Goal: Information Seeking & Learning: Learn about a topic

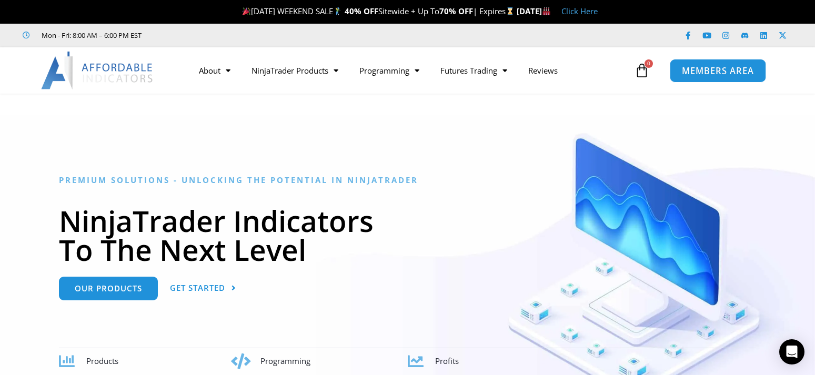
click at [702, 72] on span "MEMBERS AREA" at bounding box center [718, 70] width 72 height 9
click at [598, 9] on link "Click Here" at bounding box center [580, 11] width 36 height 11
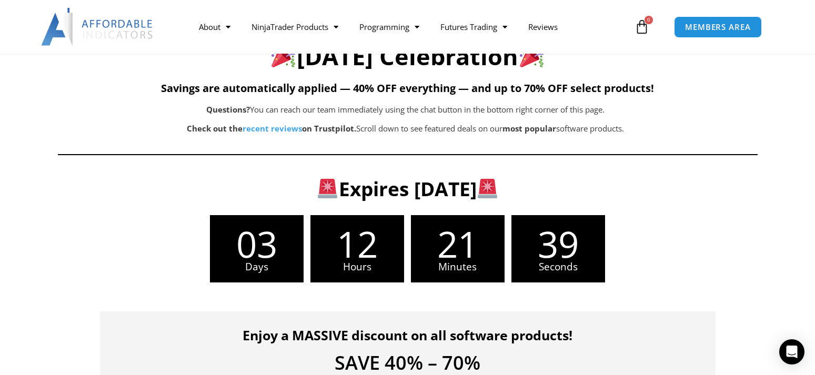
scroll to position [215, 0]
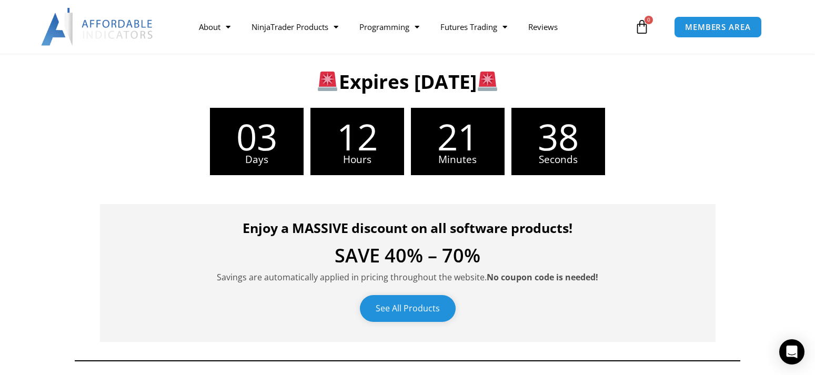
click at [395, 301] on link "See All Products" at bounding box center [408, 308] width 96 height 27
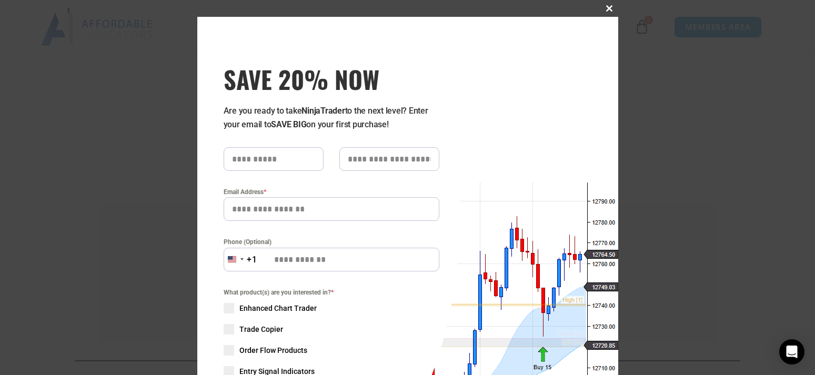
click at [609, 4] on button "Close this module" at bounding box center [610, 8] width 17 height 17
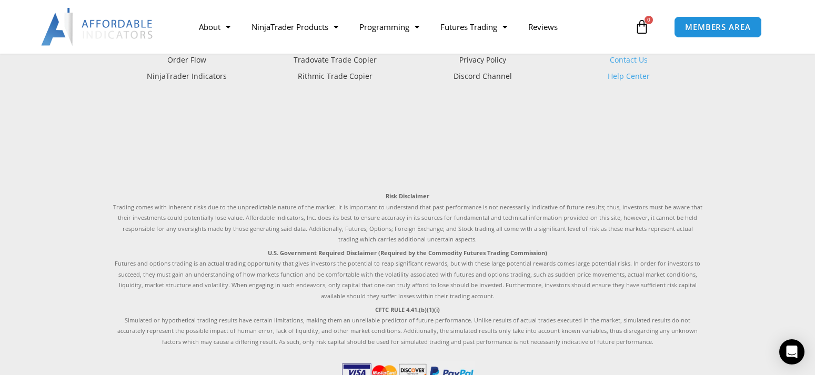
scroll to position [2685, 0]
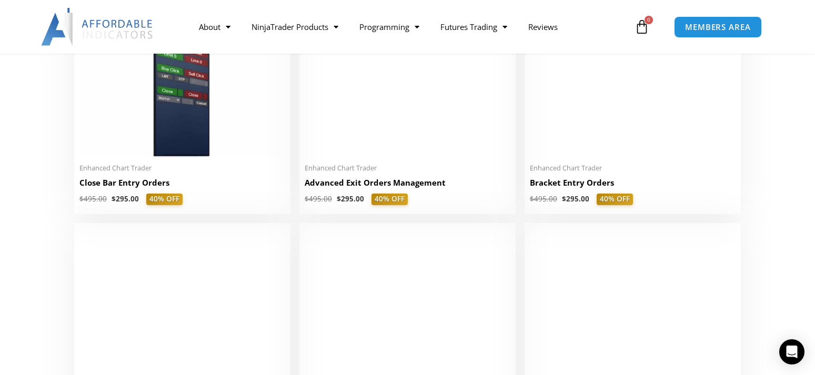
scroll to position [966, 0]
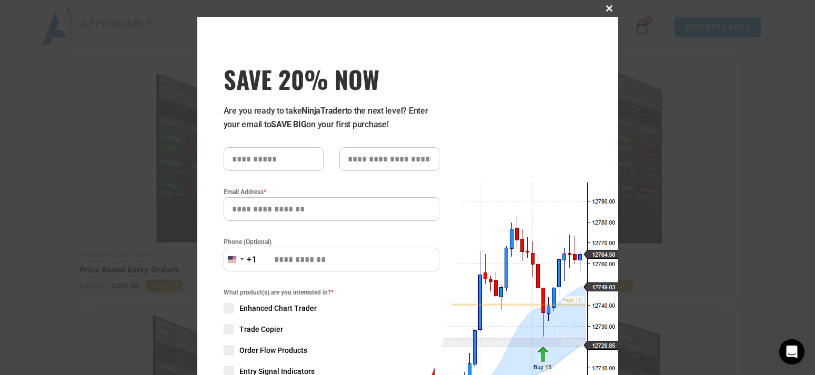
click at [613, 7] on span at bounding box center [610, 8] width 17 height 6
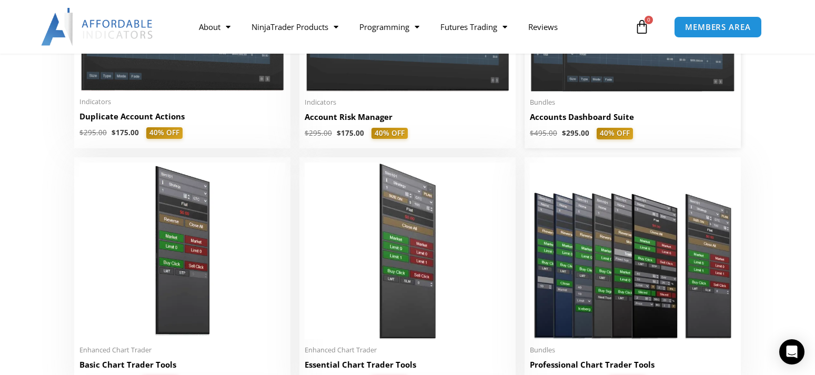
scroll to position [483, 0]
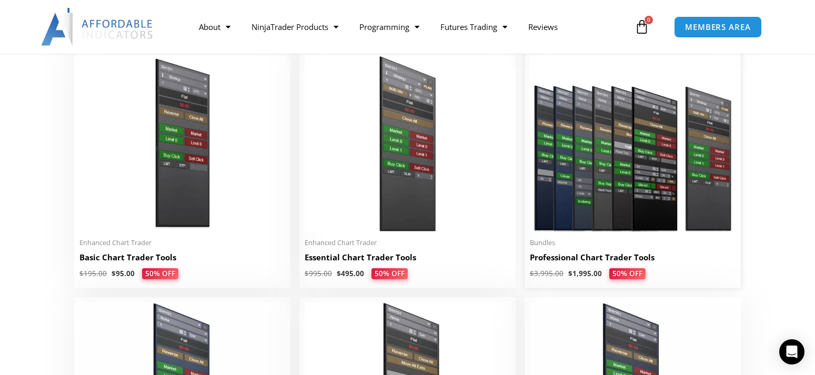
click at [604, 228] on img at bounding box center [633, 143] width 206 height 177
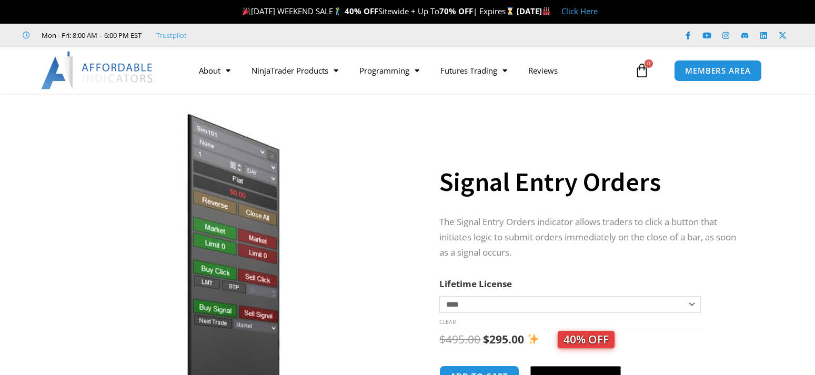
scroll to position [54, 0]
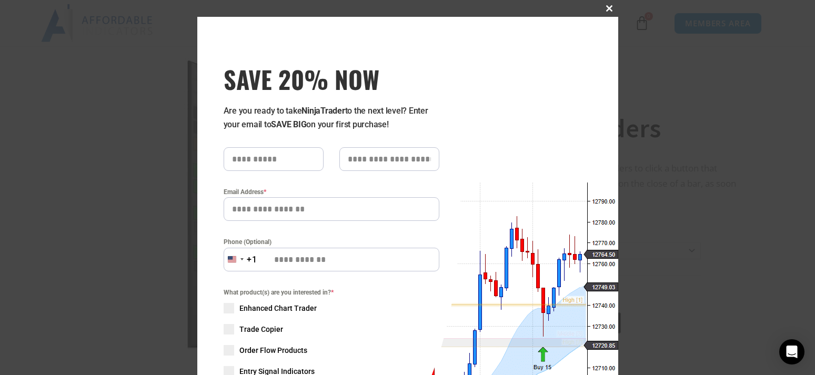
click at [612, 8] on span at bounding box center [610, 8] width 17 height 6
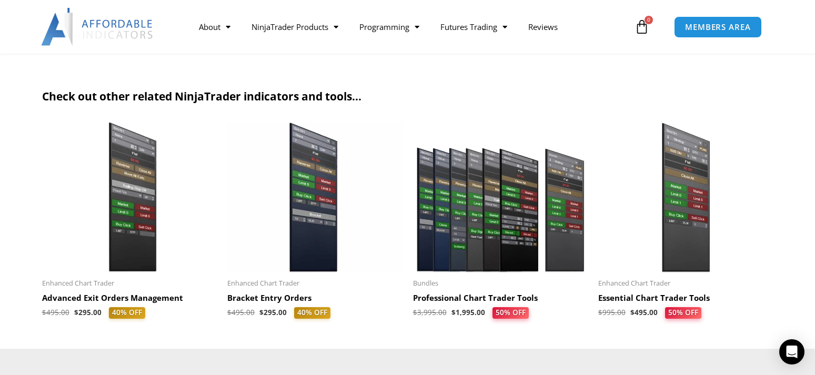
scroll to position [1074, 0]
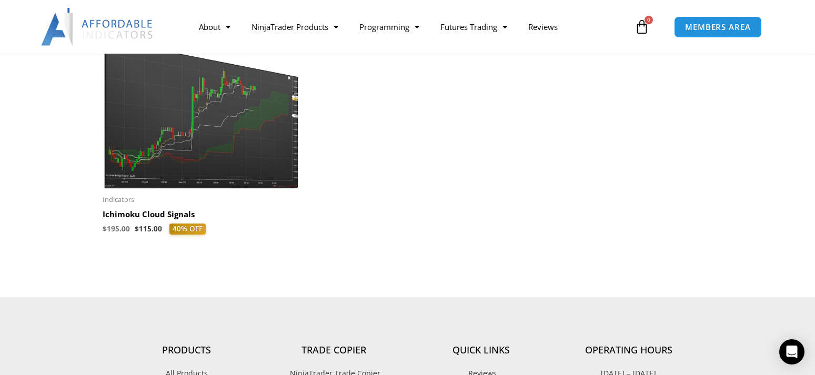
scroll to position [376, 0]
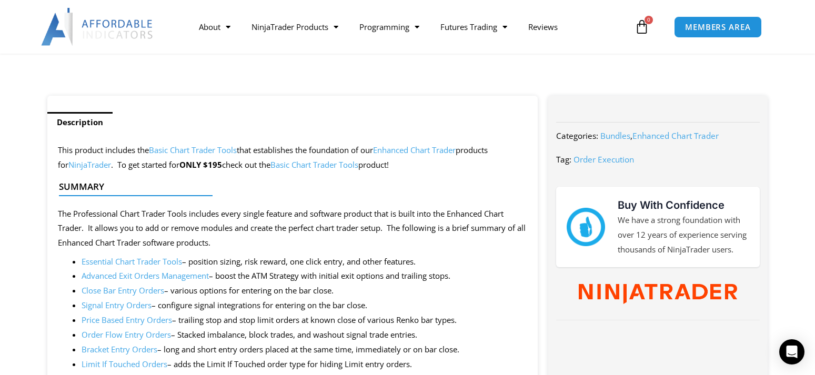
scroll to position [430, 0]
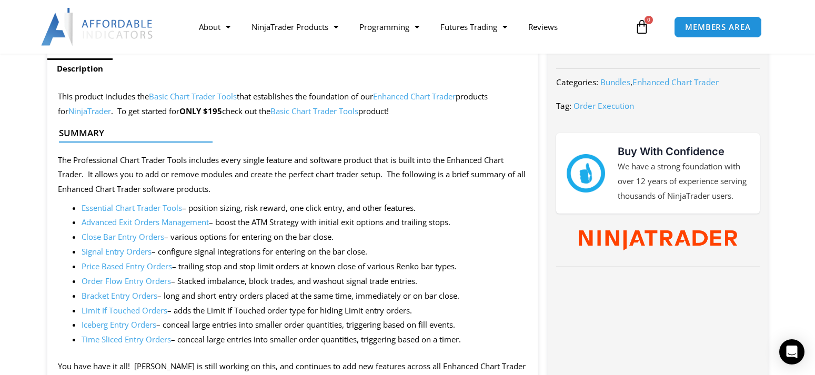
click at [158, 284] on link "Order Flow Entry Orders" at bounding box center [126, 281] width 89 height 11
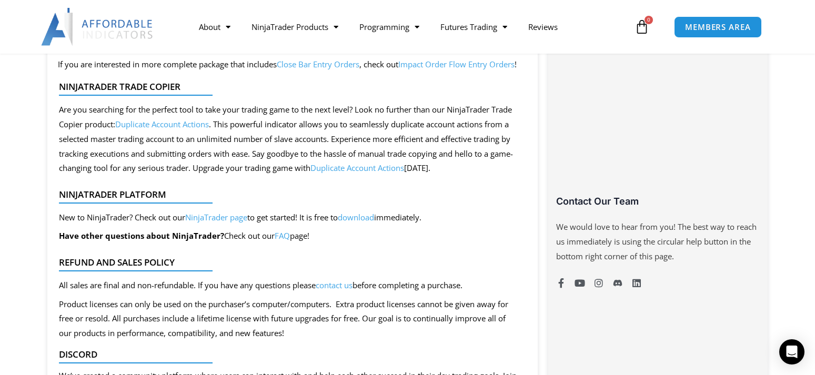
scroll to position [913, 0]
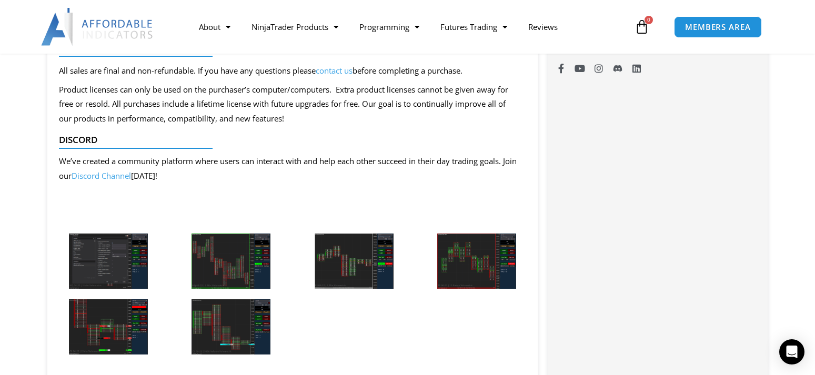
click at [85, 255] on img at bounding box center [108, 261] width 79 height 55
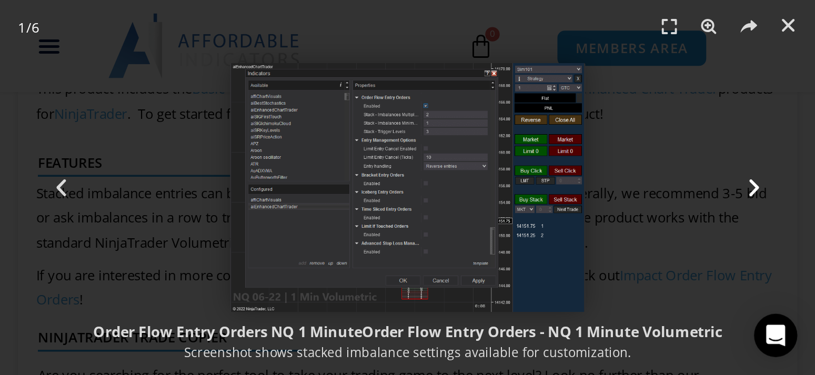
scroll to position [608, 0]
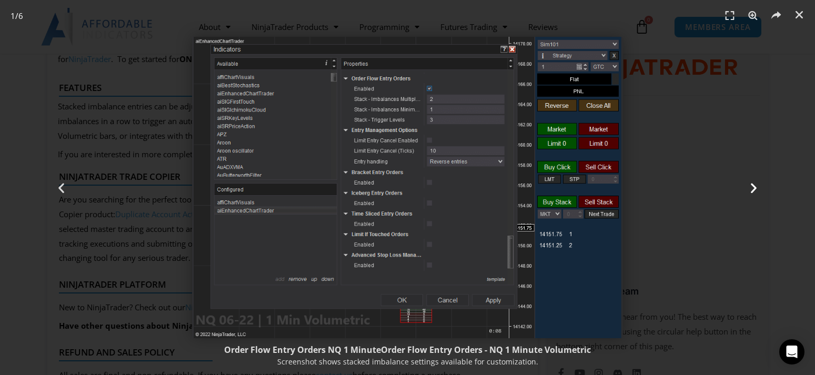
click at [694, 206] on div "Next" at bounding box center [754, 187] width 122 height 375
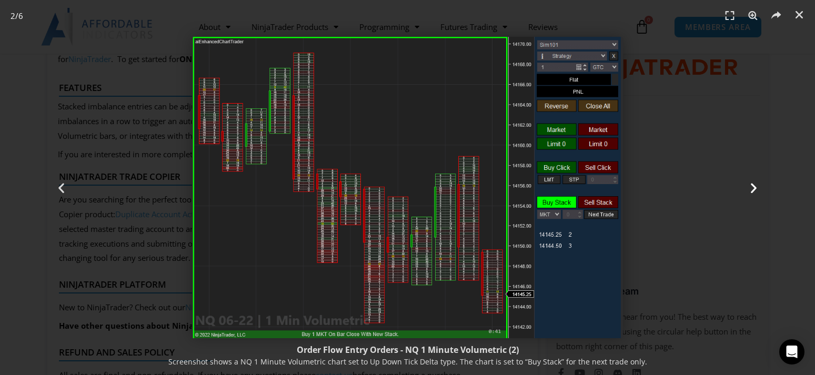
click at [754, 188] on icon "Next slide" at bounding box center [754, 187] width 13 height 13
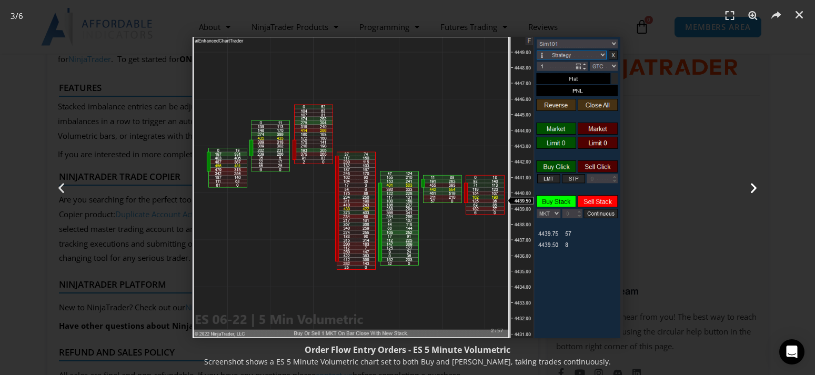
click at [756, 186] on icon "Next slide" at bounding box center [754, 187] width 13 height 13
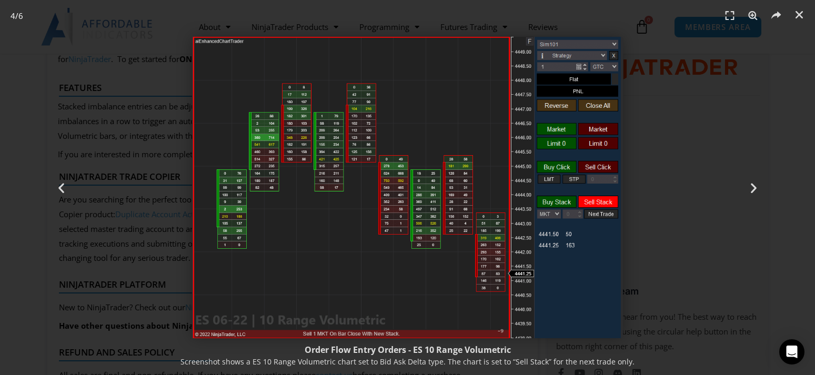
scroll to position [662, 0]
click at [755, 185] on icon "Next slide" at bounding box center [754, 187] width 13 height 13
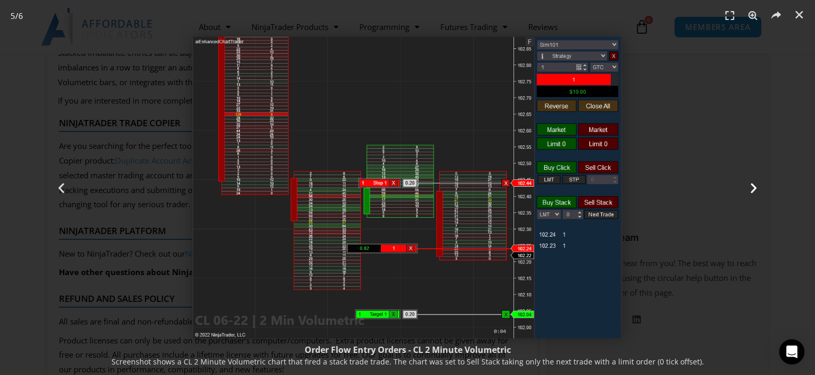
click at [755, 185] on icon "Next slide" at bounding box center [754, 187] width 13 height 13
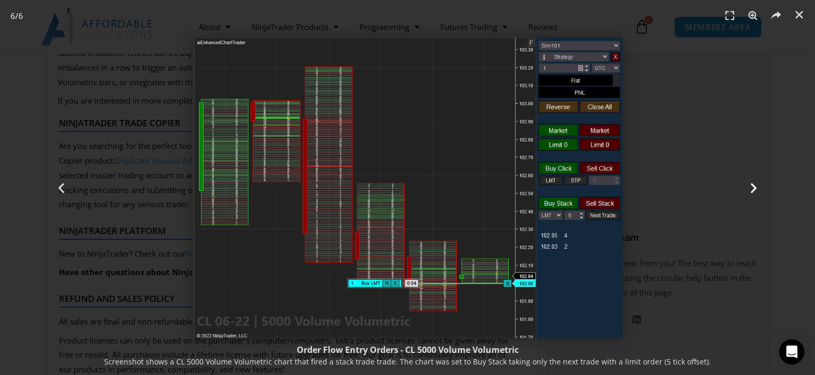
click at [752, 257] on div "Next" at bounding box center [754, 187] width 122 height 375
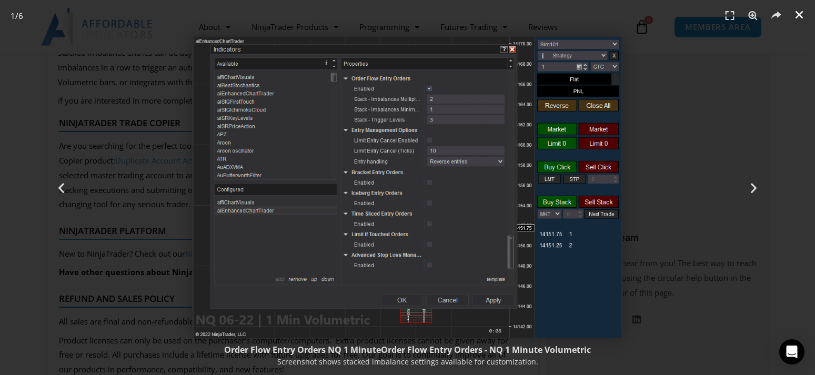
click at [803, 12] on icon "Close (Esc)" at bounding box center [799, 14] width 11 height 11
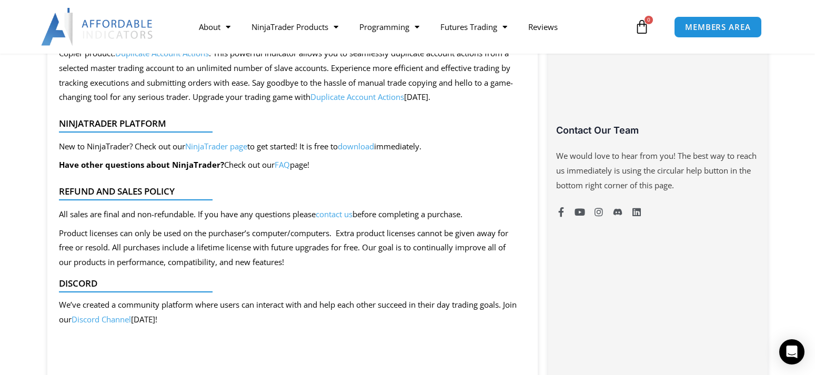
scroll to position [447, 0]
